Goal: Check status: Check status

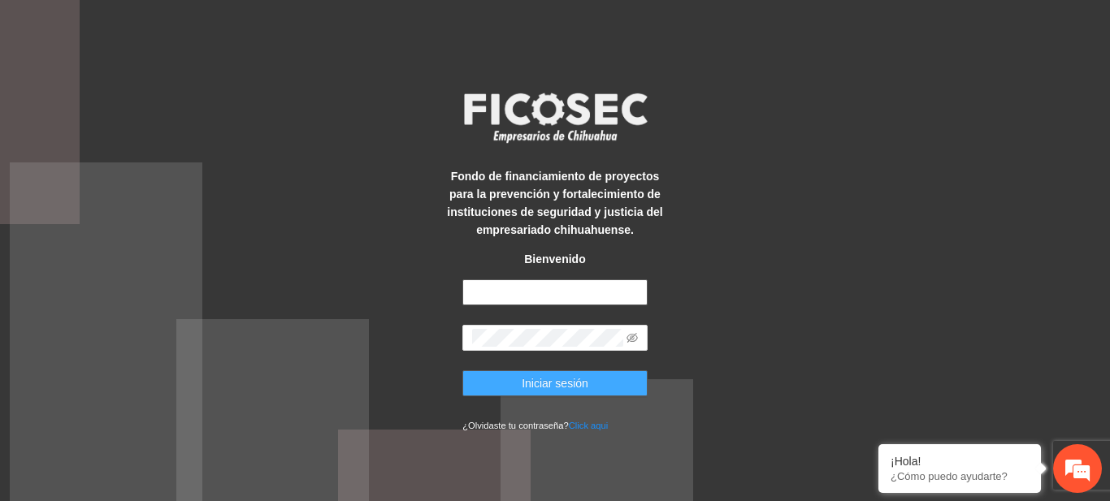
type input "**********"
click at [528, 379] on span "Iniciar sesión" at bounding box center [555, 384] width 67 height 18
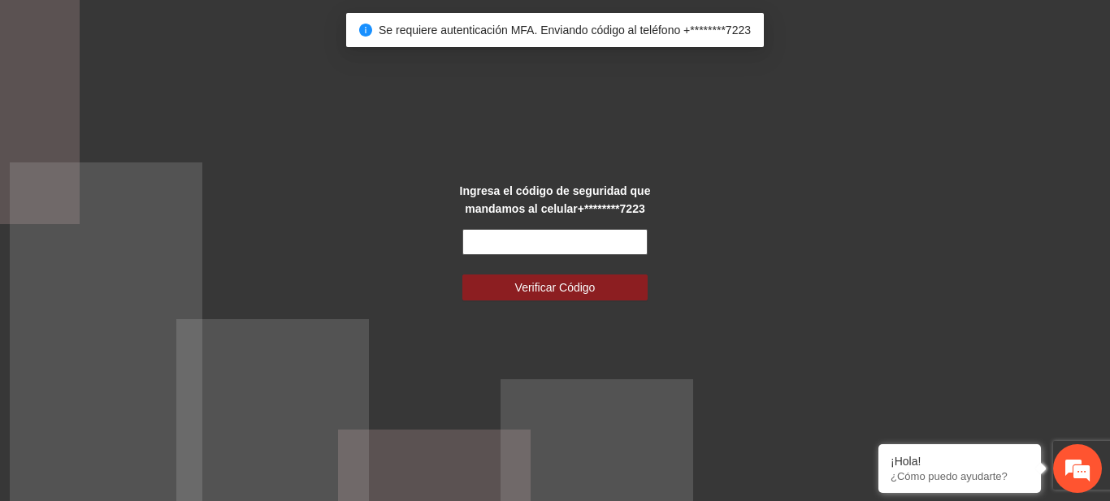
click at [493, 245] on input "text" at bounding box center [554, 242] width 185 height 26
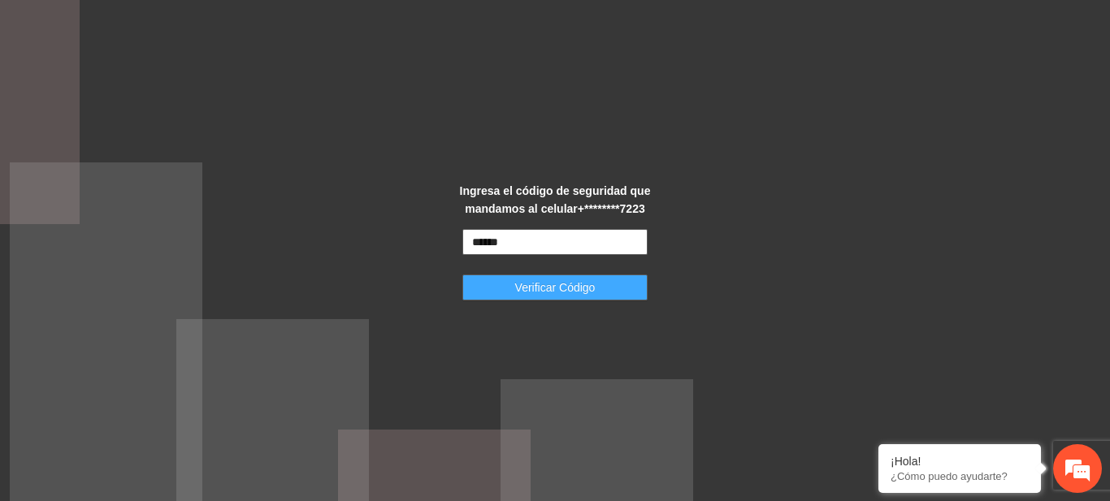
type input "******"
click at [516, 295] on span "Verificar Código" at bounding box center [555, 288] width 80 height 18
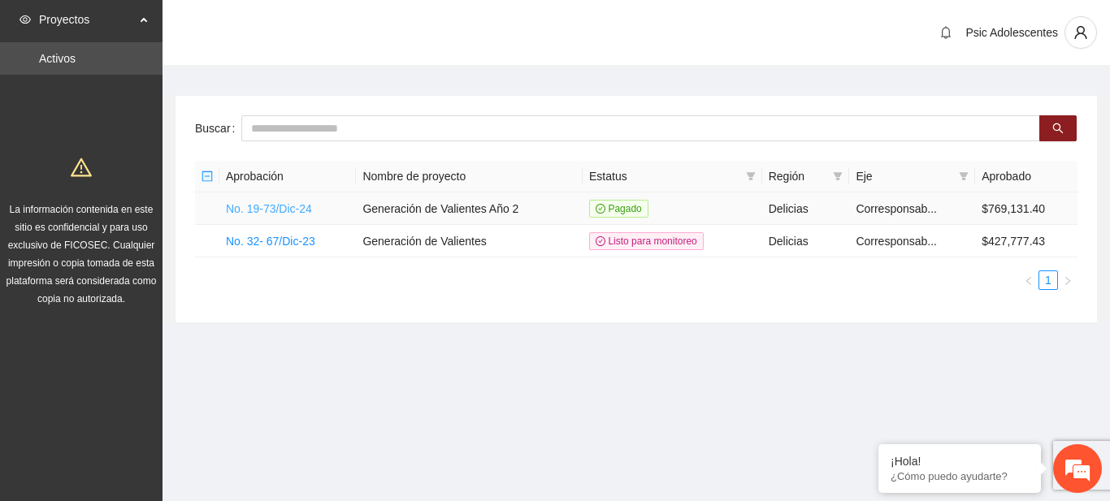
click at [277, 209] on link "No. 19-73/Dic-24" at bounding box center [269, 208] width 86 height 13
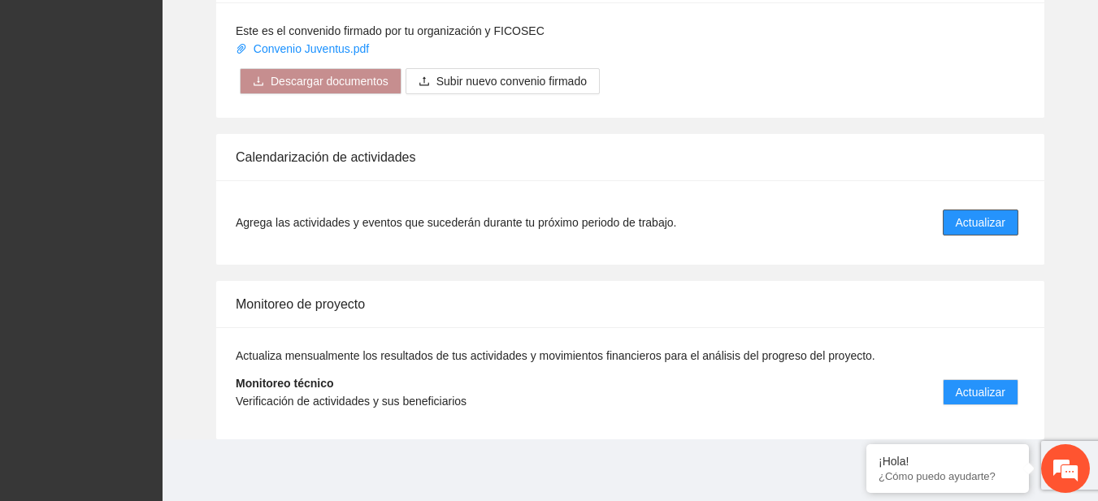
click at [979, 226] on span "Actualizar" at bounding box center [980, 223] width 50 height 18
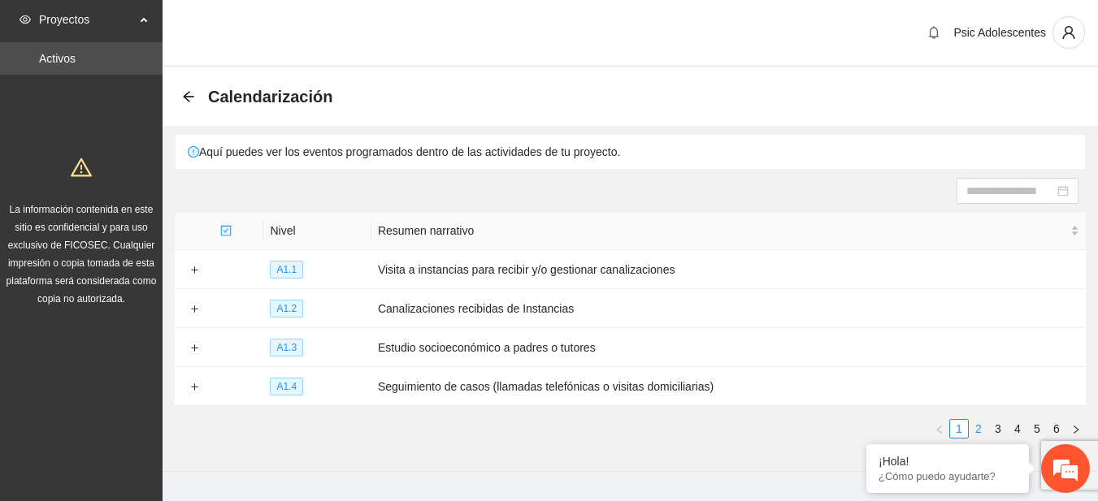
click at [978, 431] on link "2" at bounding box center [978, 429] width 18 height 18
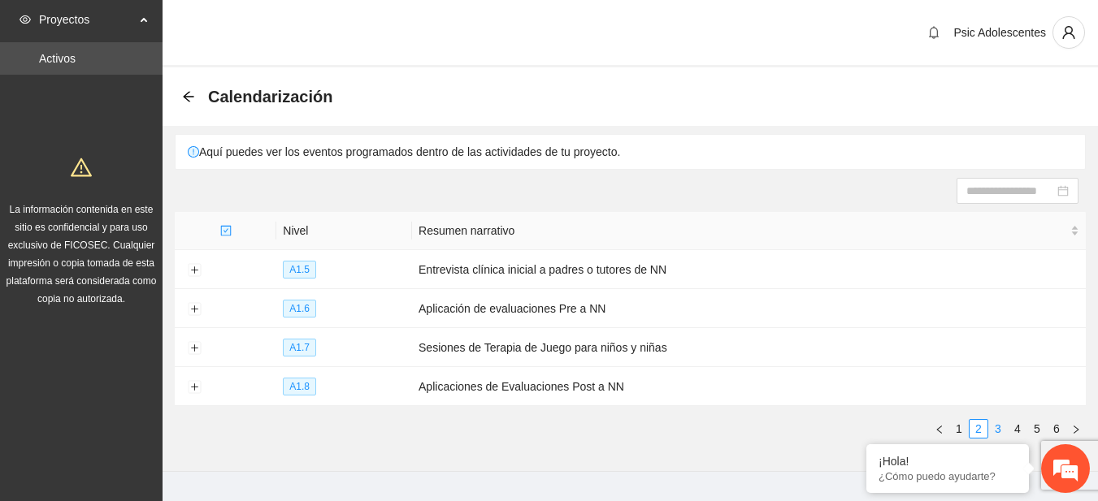
click at [992, 431] on link "3" at bounding box center [998, 429] width 18 height 18
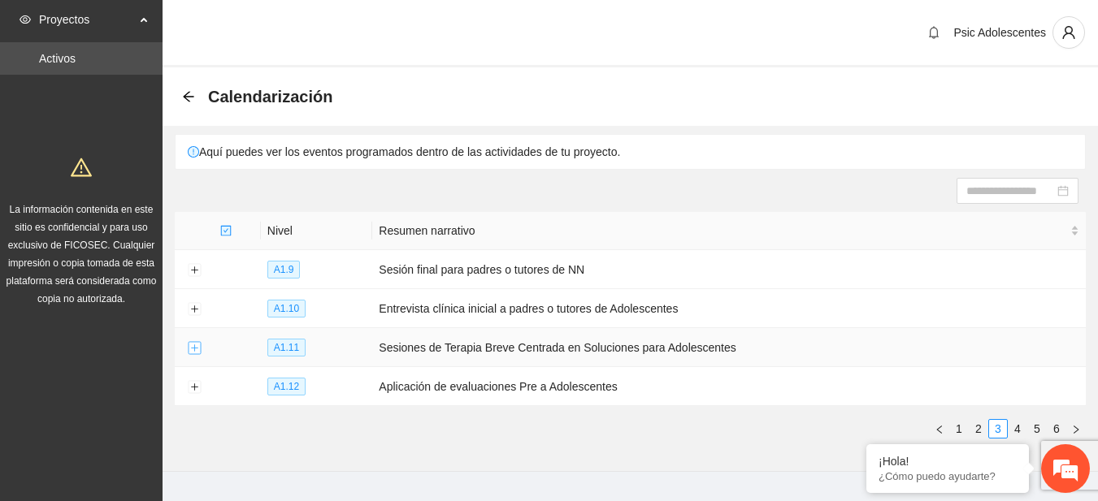
click at [188, 342] on button "Expand row" at bounding box center [194, 348] width 13 height 13
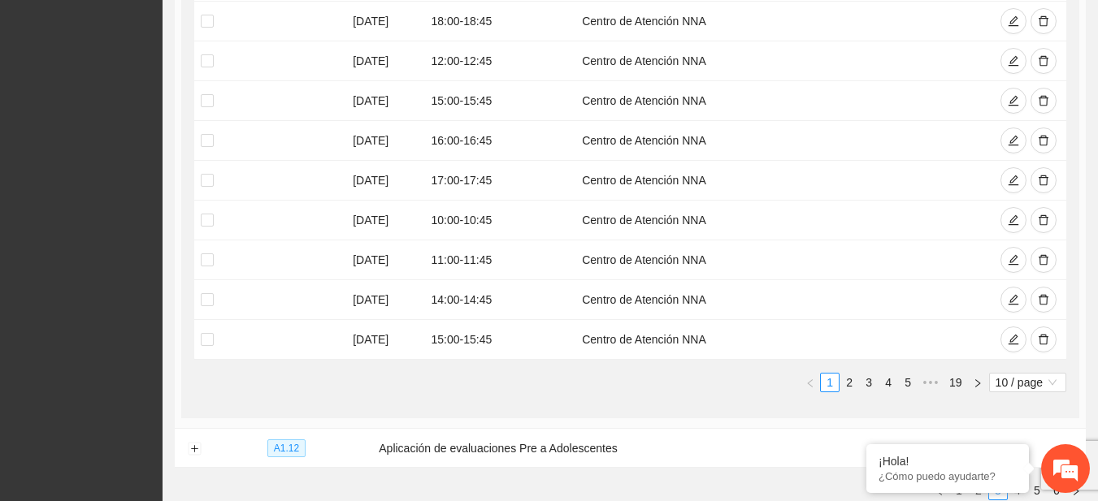
scroll to position [522, 0]
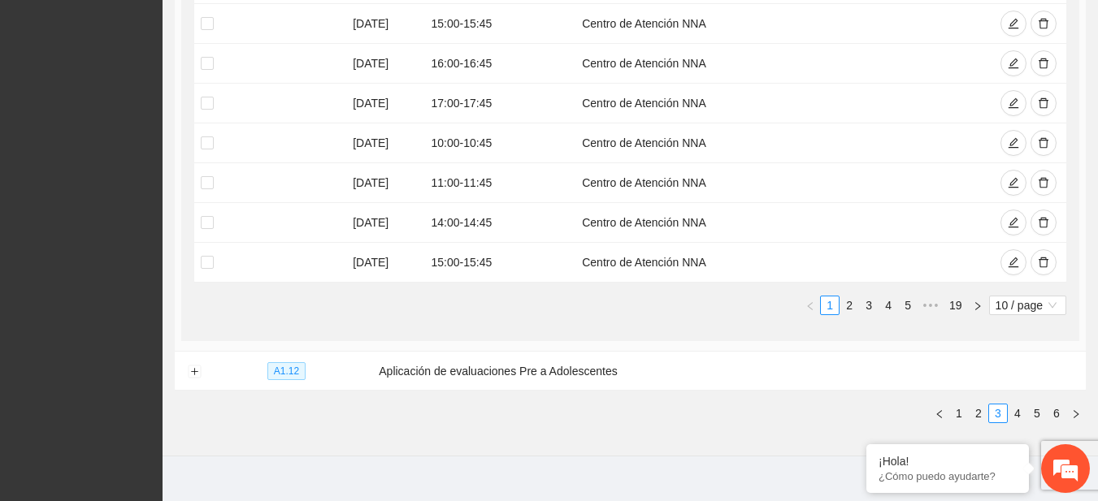
scroll to position [605, 0]
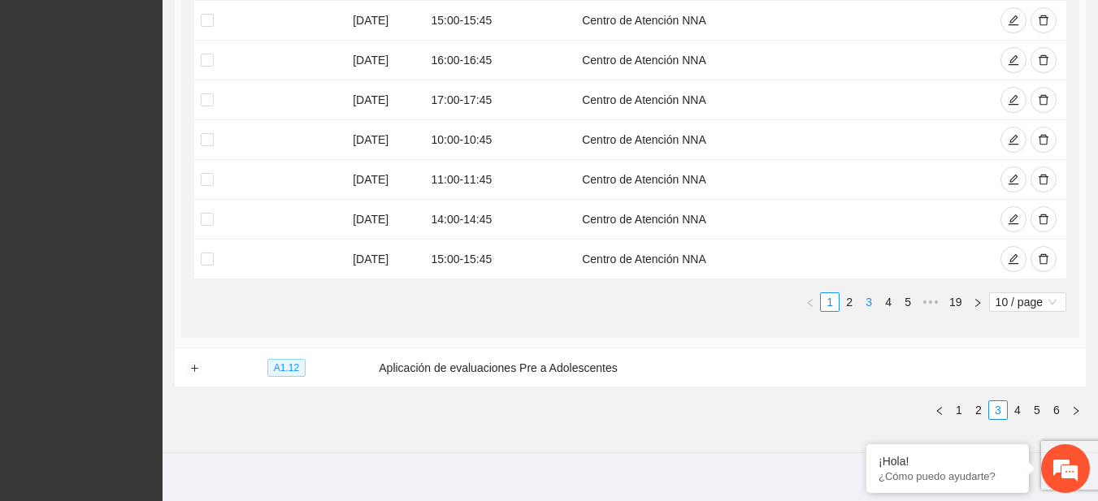
click at [864, 299] on link "3" at bounding box center [869, 302] width 18 height 18
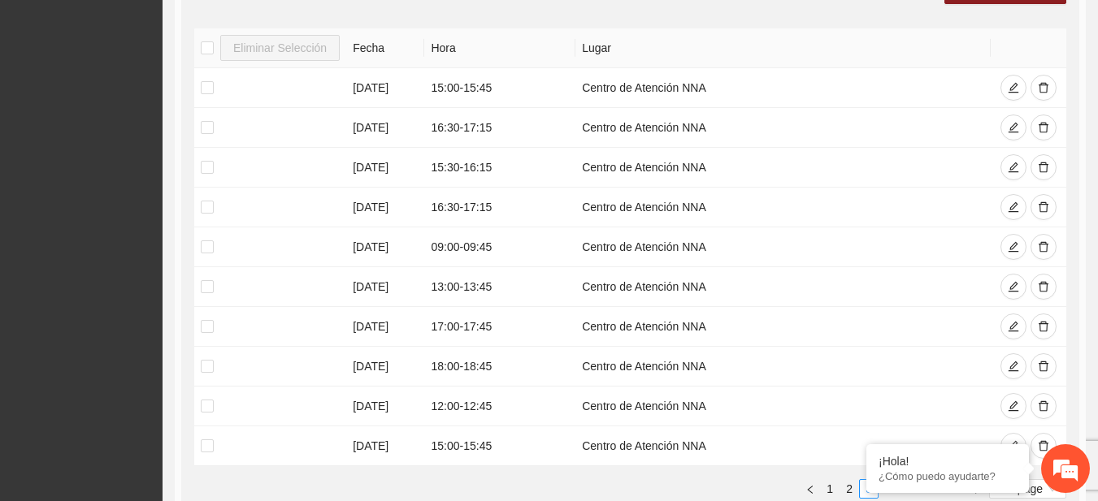
scroll to position [428, 0]
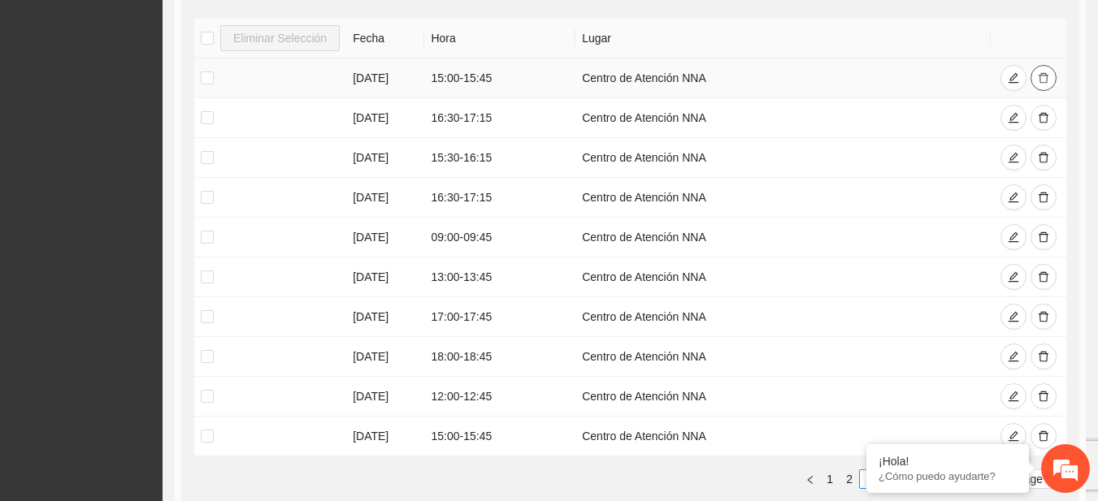
click at [1037, 75] on icon "delete" at bounding box center [1042, 77] width 11 height 11
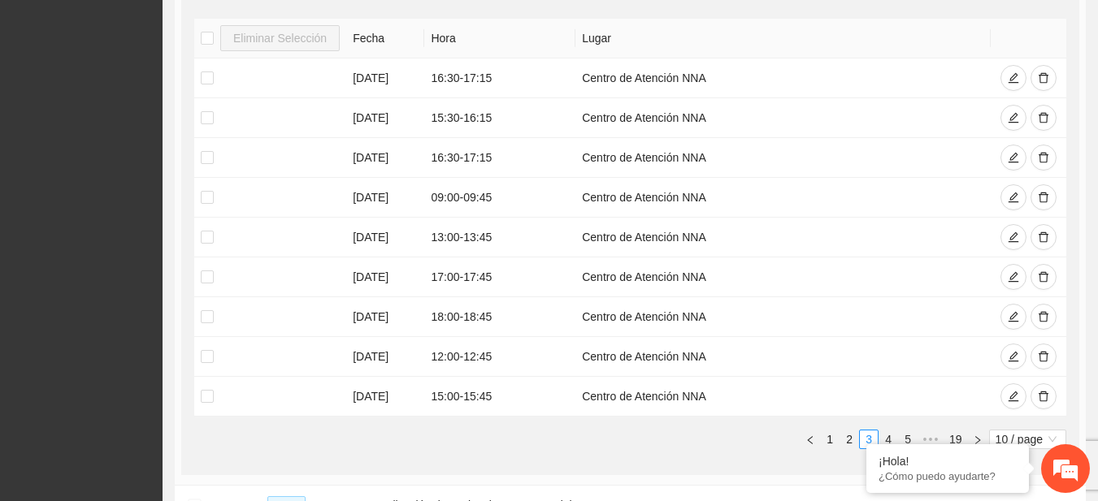
scroll to position [579, 0]
